Goal: Transaction & Acquisition: Purchase product/service

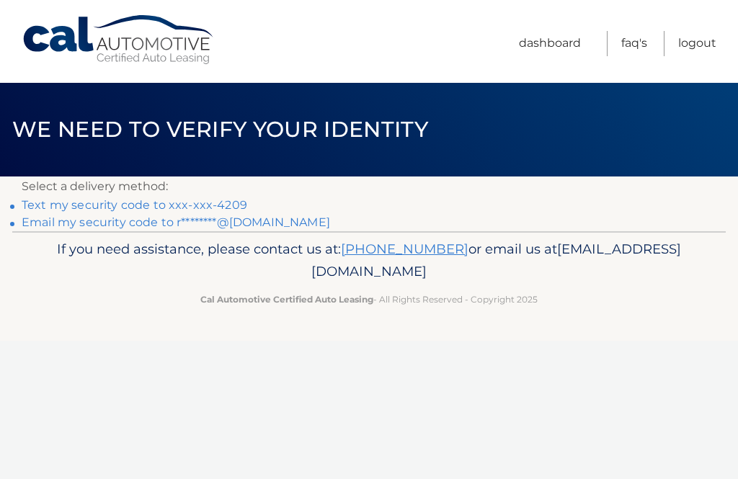
click at [195, 205] on link "Text my security code to xxx-xxx-4209" at bounding box center [134, 205] width 225 height 14
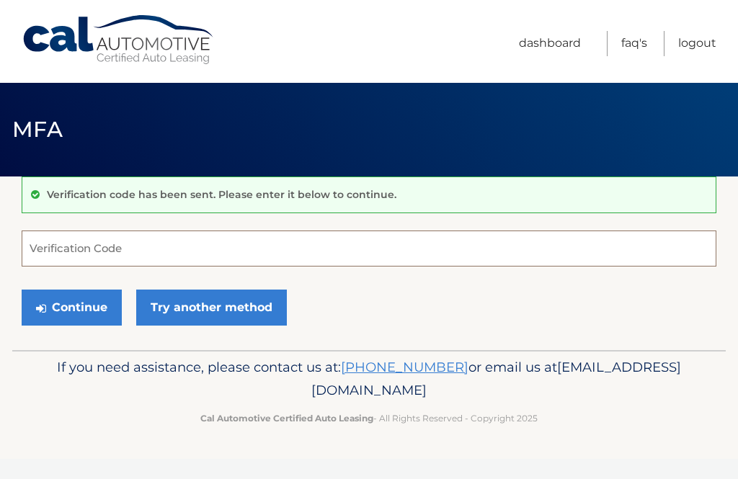
click at [161, 252] on input "Verification Code" at bounding box center [369, 248] width 694 height 36
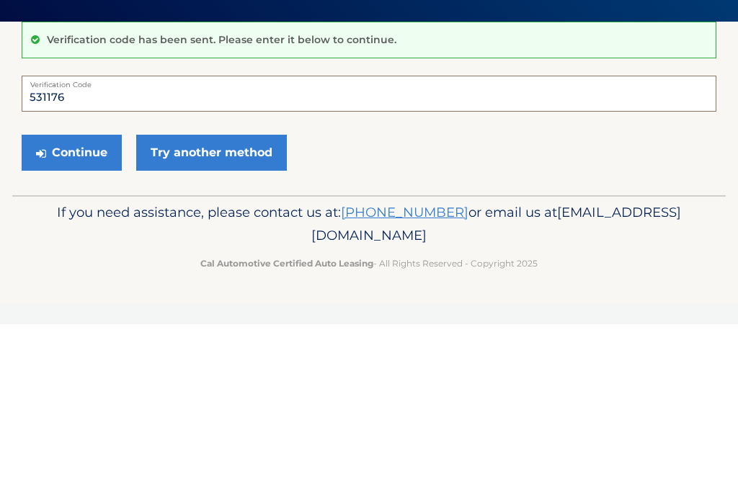
type input "531176"
click at [65, 290] on button "Continue" at bounding box center [72, 308] width 100 height 36
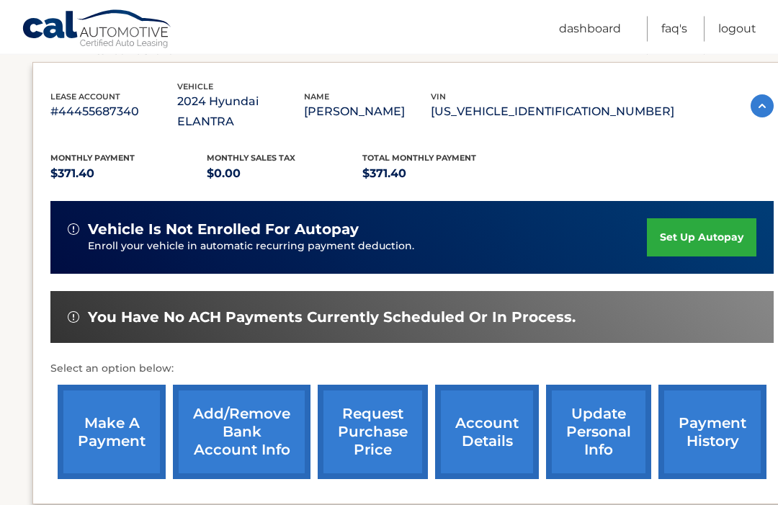
scroll to position [241, 0]
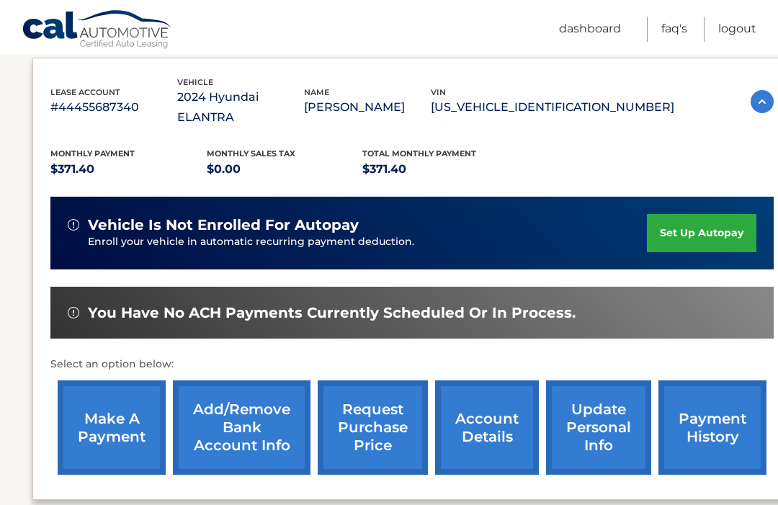
click at [125, 401] on link "make a payment" at bounding box center [112, 427] width 108 height 94
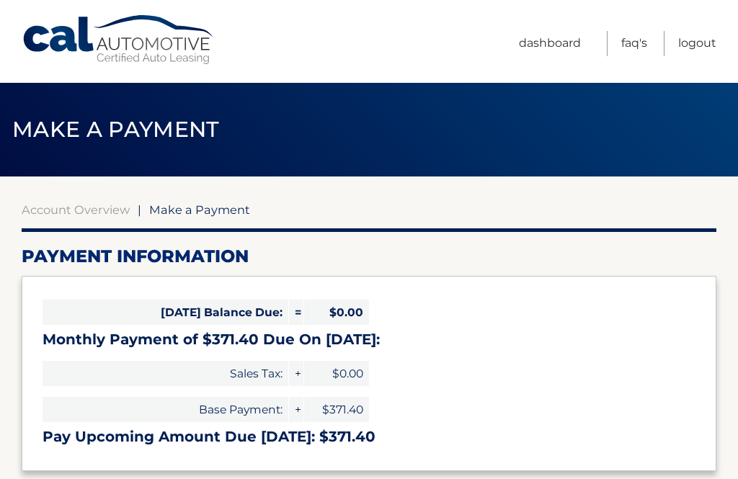
select select "NmE5MmU1ODUtZjI3MS00OTYxLTkzYTktNWRmYzcwNGJjM2Iz"
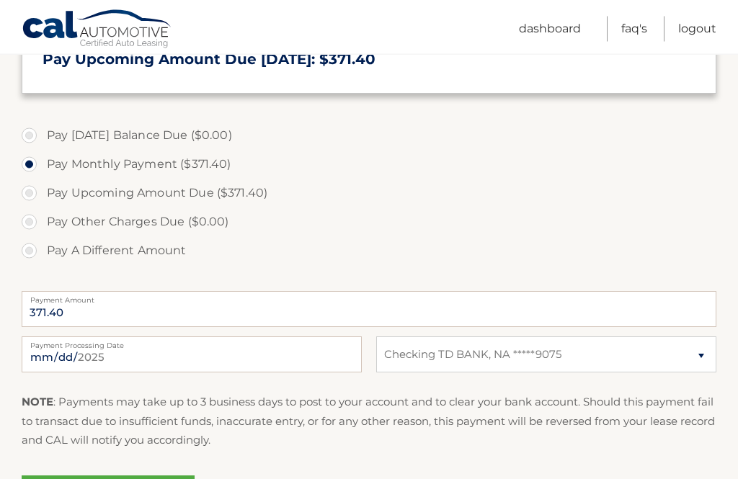
scroll to position [381, 0]
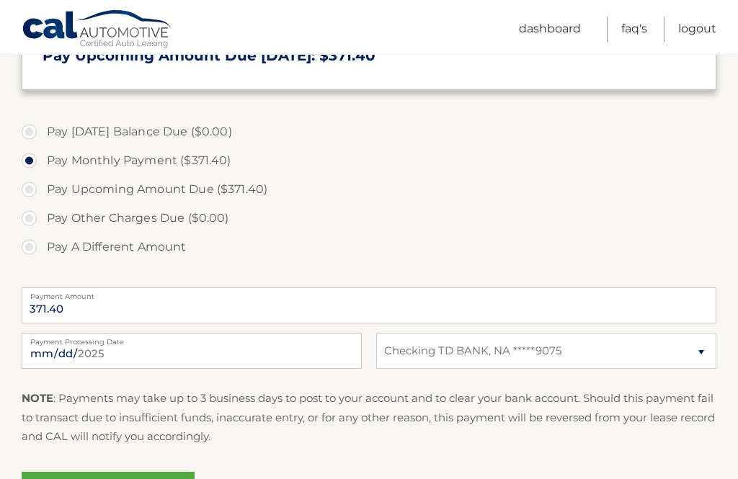
click at [26, 188] on label "Pay Upcoming Amount Due ($371.40)" at bounding box center [369, 189] width 694 height 29
click at [27, 188] on input "Pay Upcoming Amount Due ($371.40)" at bounding box center [34, 186] width 14 height 23
radio input "true"
click at [22, 158] on label "Pay Monthly Payment ($371.40)" at bounding box center [369, 160] width 694 height 29
click at [27, 158] on input "Pay Monthly Payment ($371.40)" at bounding box center [34, 157] width 14 height 23
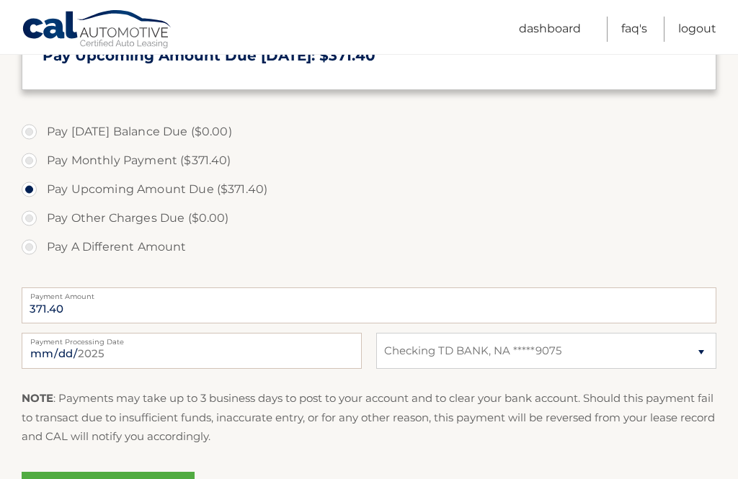
radio input "true"
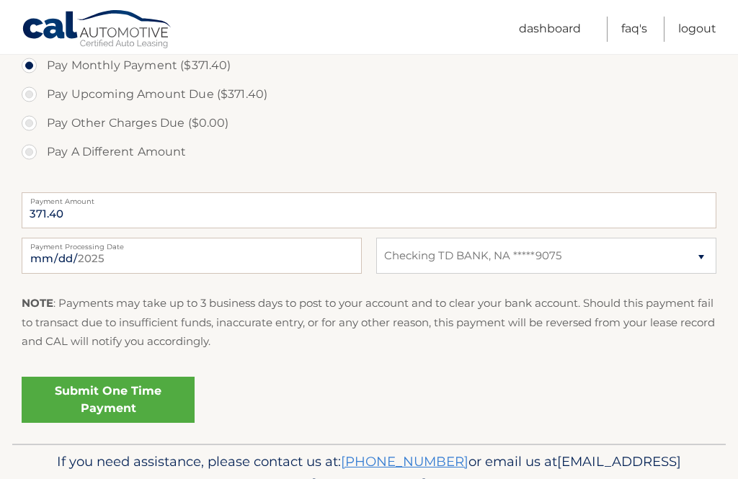
scroll to position [500, 0]
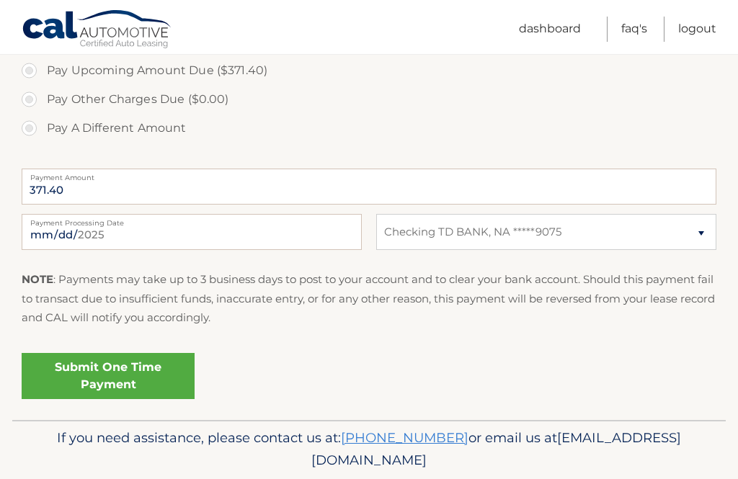
click at [99, 368] on link "Submit One Time Payment" at bounding box center [108, 376] width 173 height 46
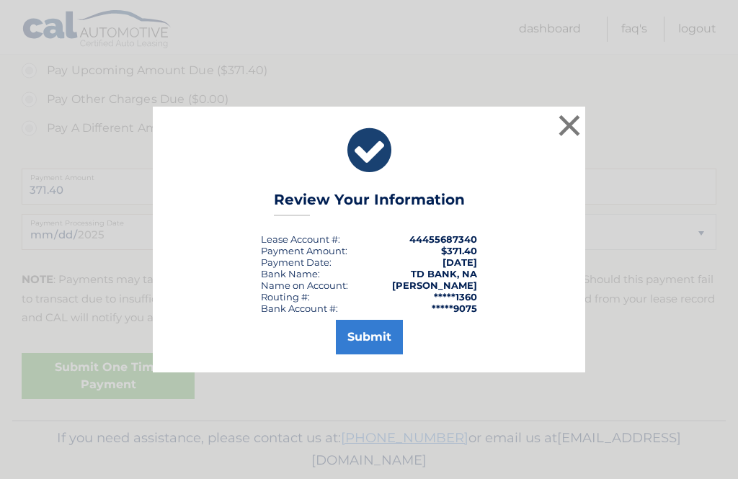
click at [385, 354] on button "Submit" at bounding box center [369, 337] width 67 height 35
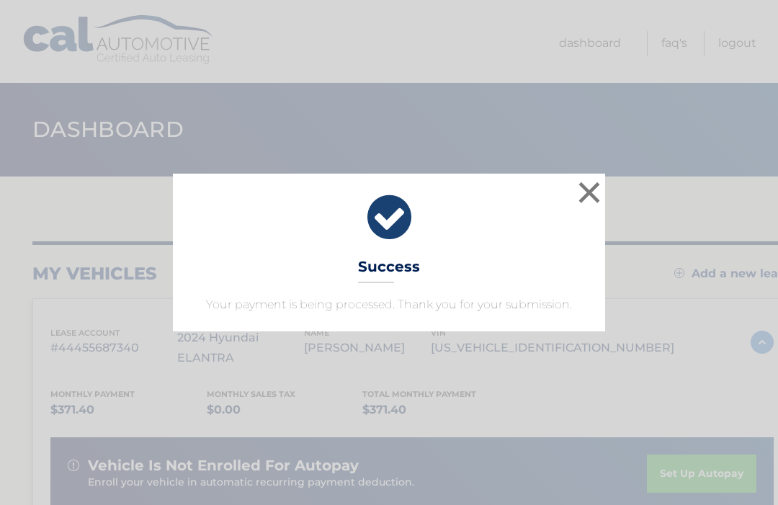
scroll to position [4, 0]
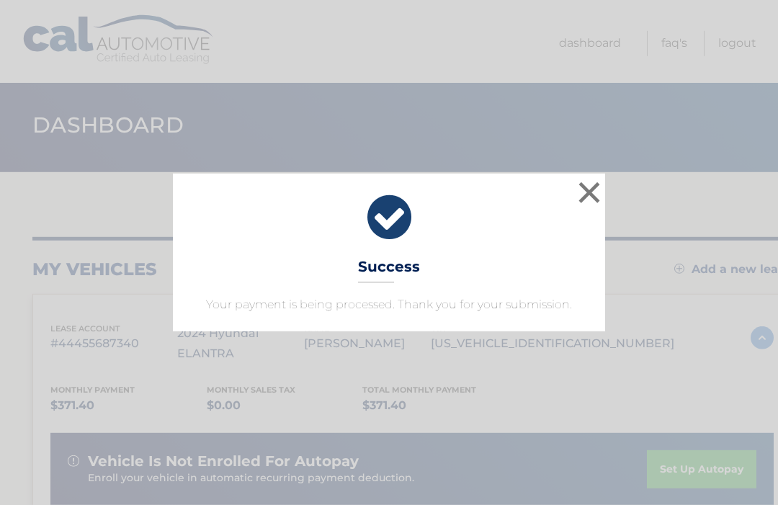
click at [584, 194] on button "×" at bounding box center [589, 192] width 29 height 29
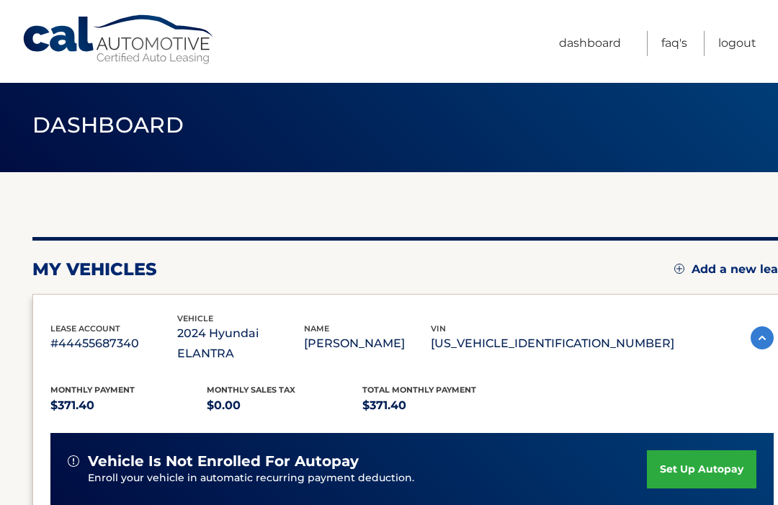
click at [745, 53] on link "Logout" at bounding box center [737, 43] width 38 height 25
